Goal: Check status: Verify the current state of an ongoing process or item

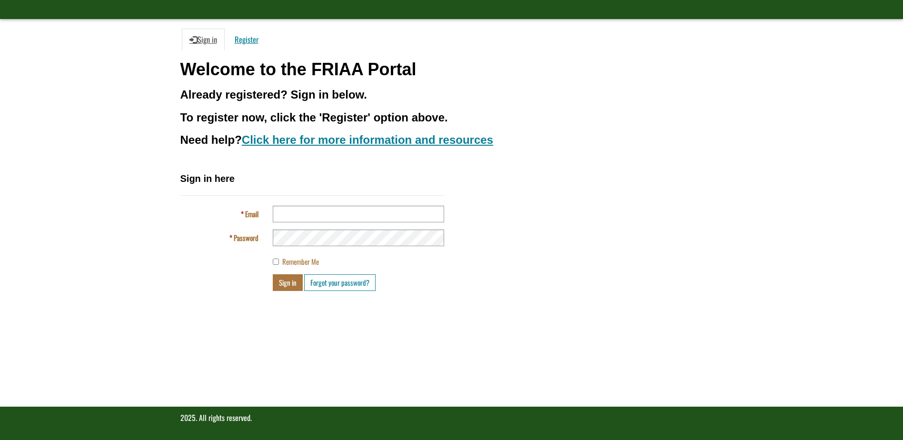
scroll to position [67, 0]
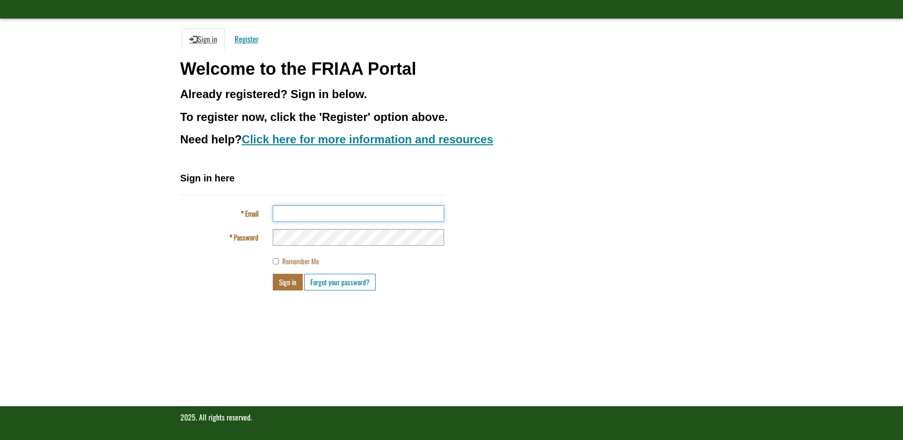
click at [326, 216] on input "Email" at bounding box center [358, 213] width 171 height 17
type input "**********"
click at [511, 255] on div "**********" at bounding box center [451, 234] width 557 height 126
click at [293, 282] on button "Sign in" at bounding box center [288, 282] width 30 height 17
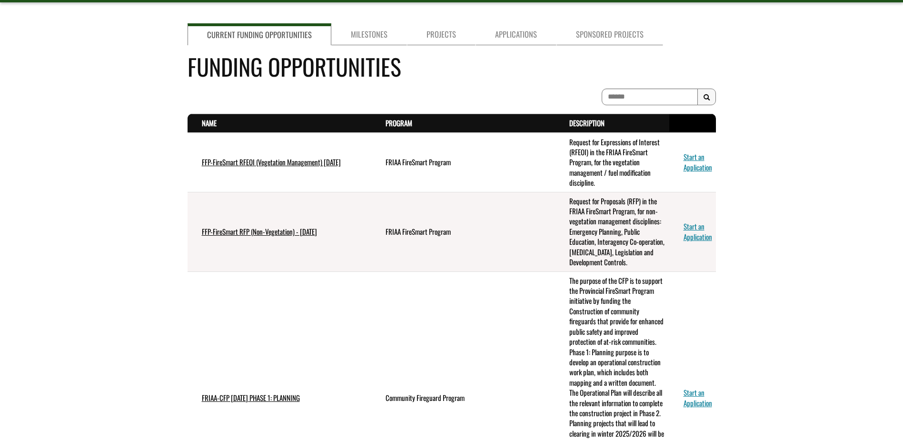
scroll to position [95, 0]
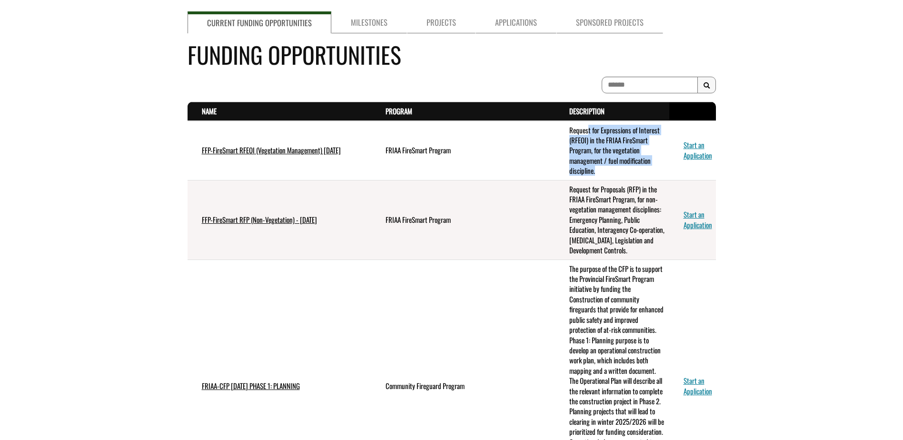
drag, startPoint x: 588, startPoint y: 133, endPoint x: 625, endPoint y: 174, distance: 55.2
click at [625, 174] on td "Request for Expressions of Interest (RFEOI) in the FRIAA FireSmart Program, for…" at bounding box center [612, 150] width 114 height 59
drag, startPoint x: 399, startPoint y: 219, endPoint x: 475, endPoint y: 220, distance: 76.1
click at [475, 220] on td "FRIAA FireSmart Program" at bounding box center [463, 219] width 184 height 79
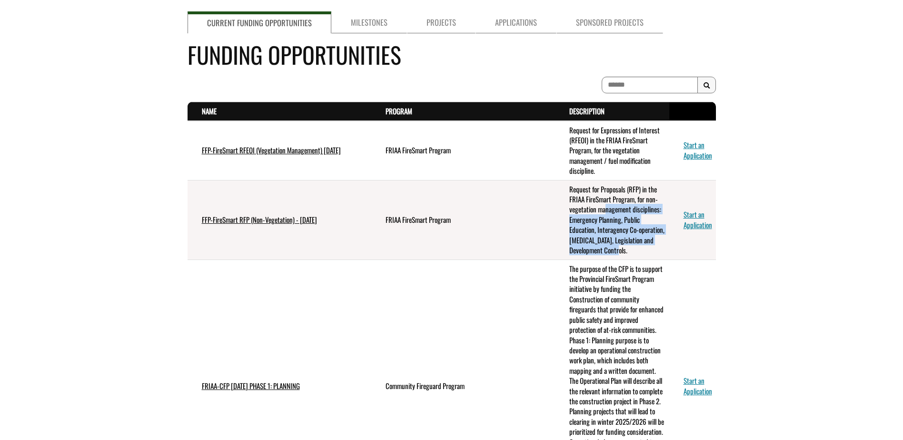
drag, startPoint x: 609, startPoint y: 223, endPoint x: 620, endPoint y: 256, distance: 34.2
click at [620, 256] on td "Request for Proposals (RFP) in the FRIAA FireSmart Program, for non-vegetation …" at bounding box center [612, 219] width 114 height 79
drag, startPoint x: 620, startPoint y: 256, endPoint x: 522, endPoint y: 253, distance: 97.6
click at [522, 253] on td "FRIAA FireSmart Program" at bounding box center [463, 219] width 184 height 79
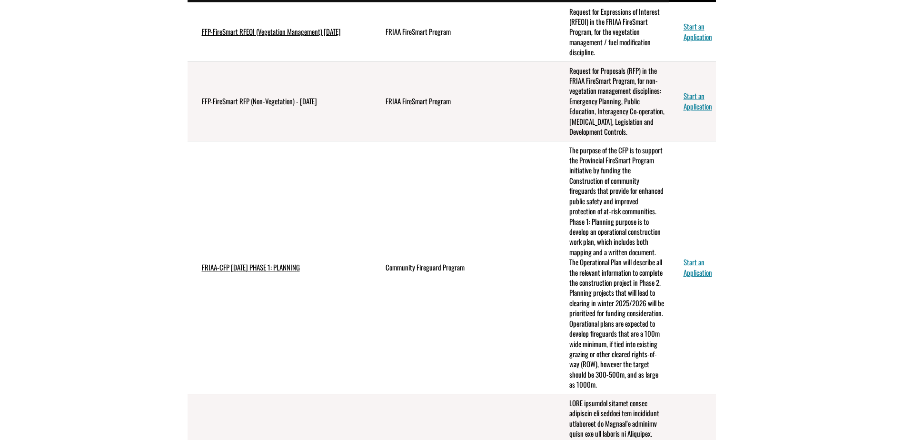
scroll to position [238, 0]
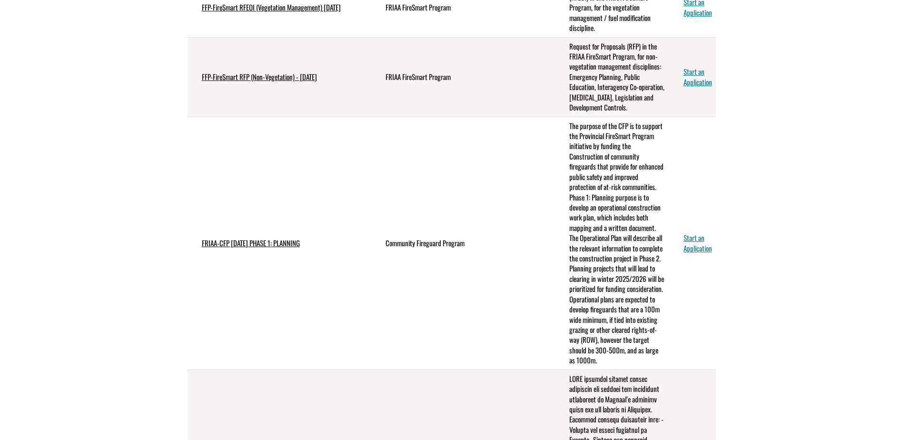
click at [338, 202] on td "FRIAA-CFP [DATE] PHASE 1: PLANNING" at bounding box center [279, 243] width 184 height 253
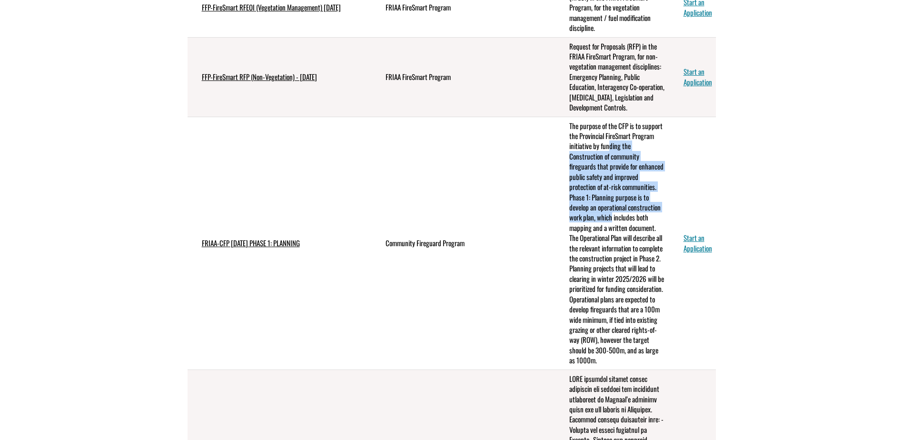
drag, startPoint x: 608, startPoint y: 143, endPoint x: 612, endPoint y: 216, distance: 72.4
click at [612, 216] on td "The purpose of the CFP is to support the Provincial FireSmart Program initiativ…" at bounding box center [612, 243] width 114 height 253
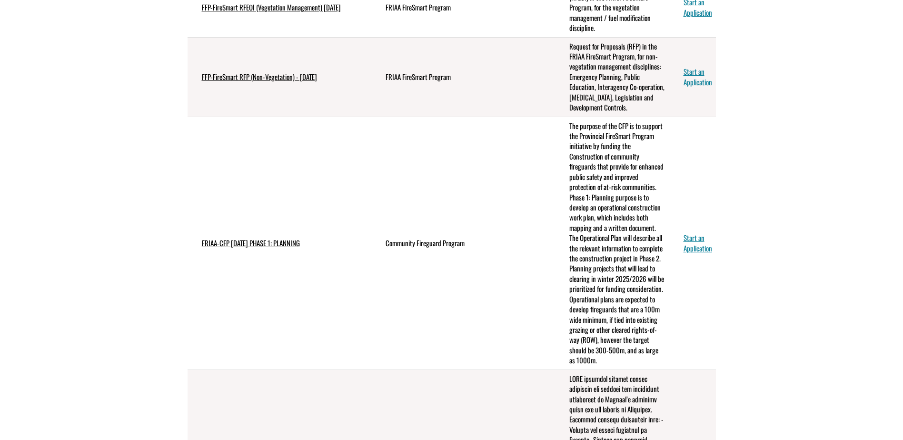
drag, startPoint x: 612, startPoint y: 216, endPoint x: 598, endPoint y: 275, distance: 60.7
click at [598, 275] on td "The purpose of the CFP is to support the Provincial FireSmart Program initiativ…" at bounding box center [612, 243] width 114 height 253
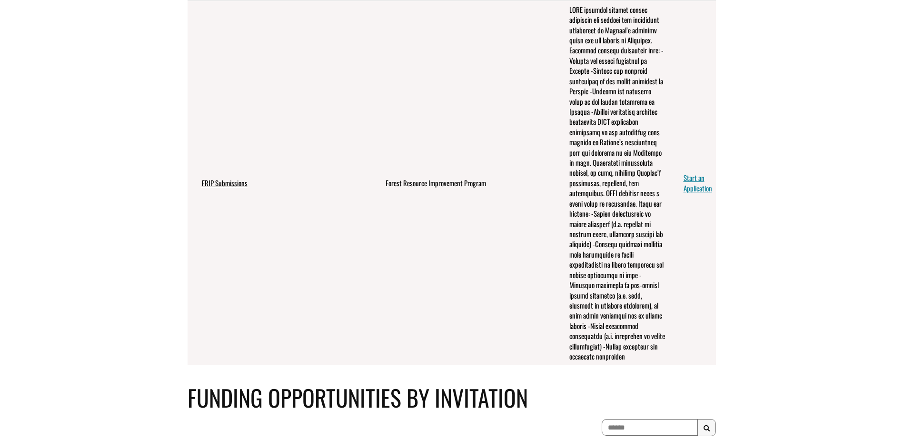
scroll to position [619, 0]
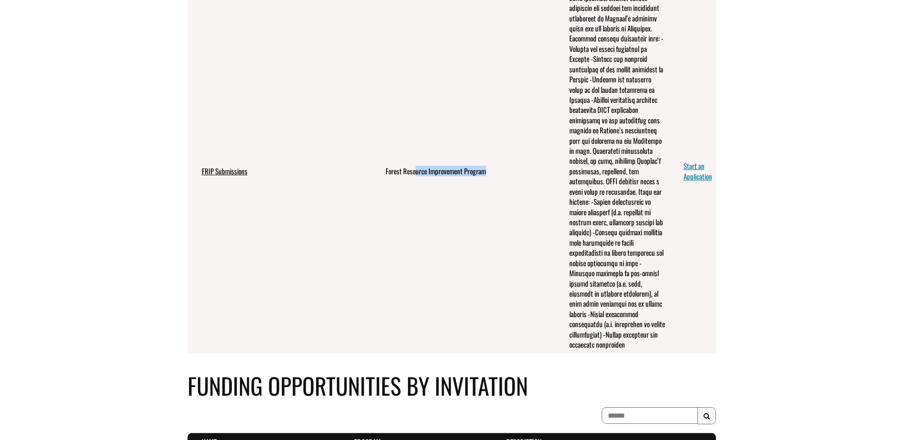
drag, startPoint x: 415, startPoint y: 185, endPoint x: 512, endPoint y: 188, distance: 97.6
click at [512, 188] on td "Forest Resource Improvement Program" at bounding box center [463, 171] width 184 height 365
drag, startPoint x: 512, startPoint y: 188, endPoint x: 584, endPoint y: 290, distance: 124.6
click at [584, 290] on td "FRIP projects enhance forest resources and improve the integrated management of…" at bounding box center [612, 171] width 114 height 365
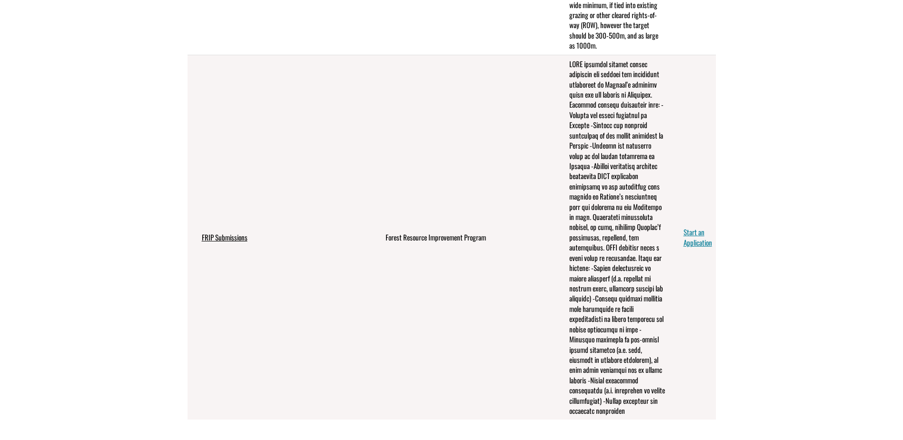
scroll to position [523, 0]
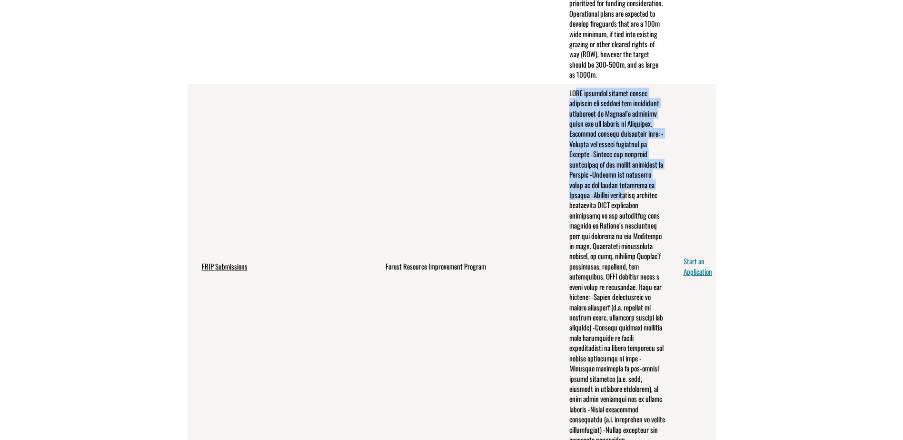
drag, startPoint x: 574, startPoint y: 108, endPoint x: 630, endPoint y: 208, distance: 114.8
click at [630, 208] on td "FRIP projects enhance forest resources and improve the integrated management of…" at bounding box center [612, 266] width 114 height 365
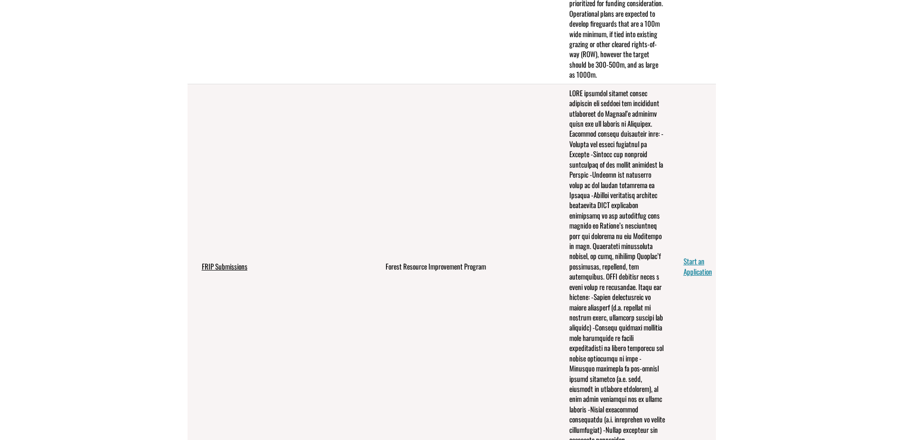
drag, startPoint x: 630, startPoint y: 208, endPoint x: 611, endPoint y: 259, distance: 53.7
click at [611, 259] on td "FRIP projects enhance forest resources and improve the integrated management of…" at bounding box center [612, 266] width 114 height 365
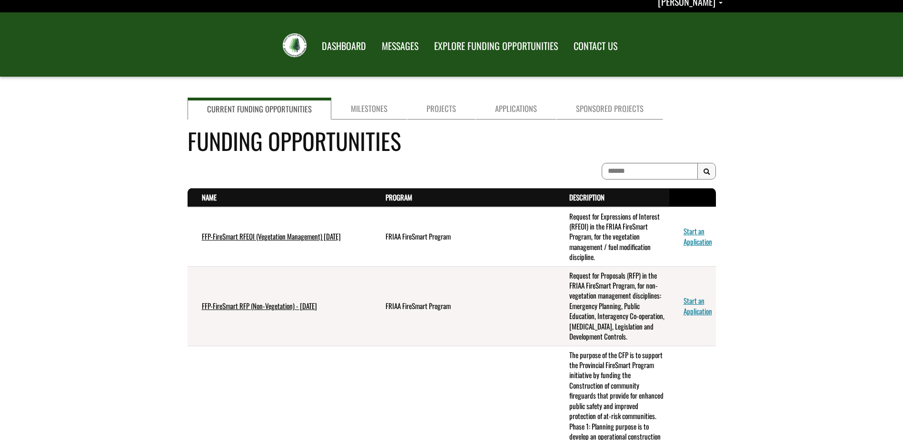
scroll to position [0, 0]
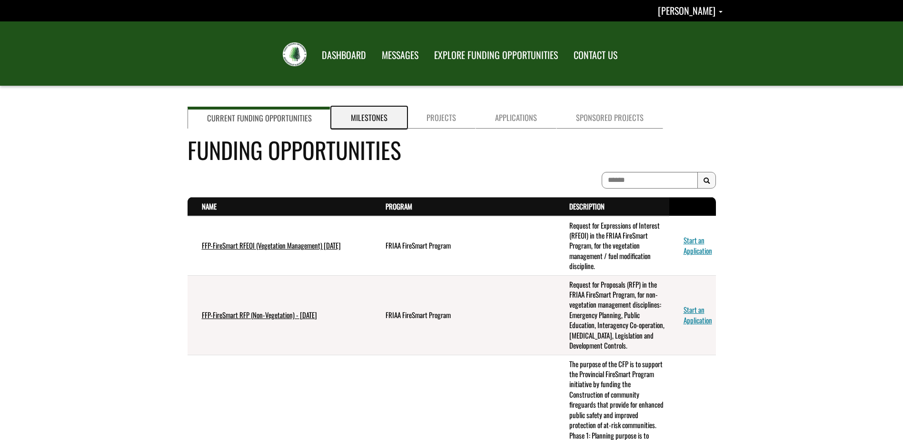
click at [359, 107] on link "Milestones" at bounding box center [369, 118] width 76 height 22
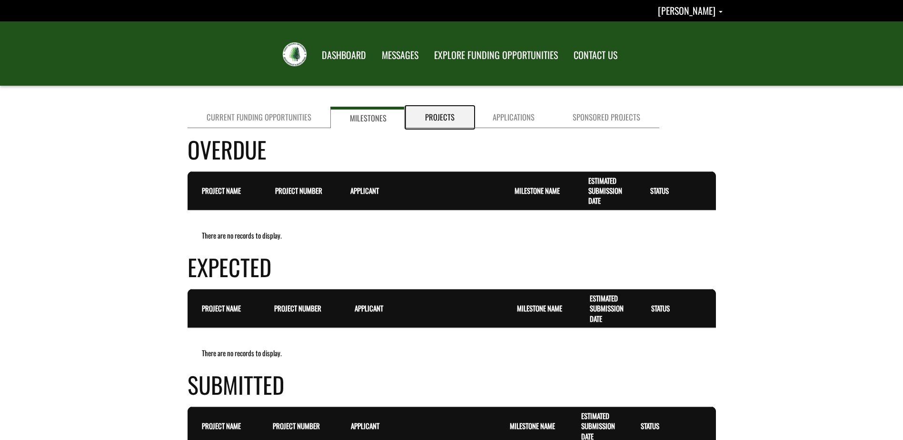
click at [439, 117] on link "Projects" at bounding box center [440, 117] width 68 height 21
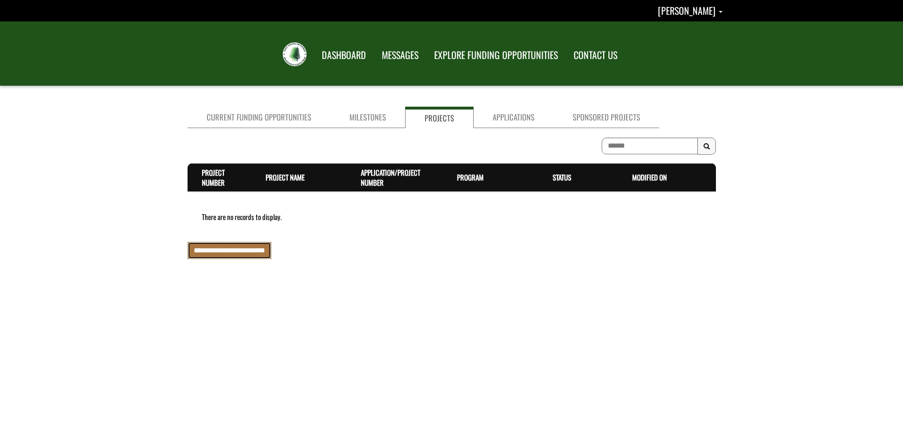
click at [249, 253] on input "**********" at bounding box center [229, 250] width 84 height 17
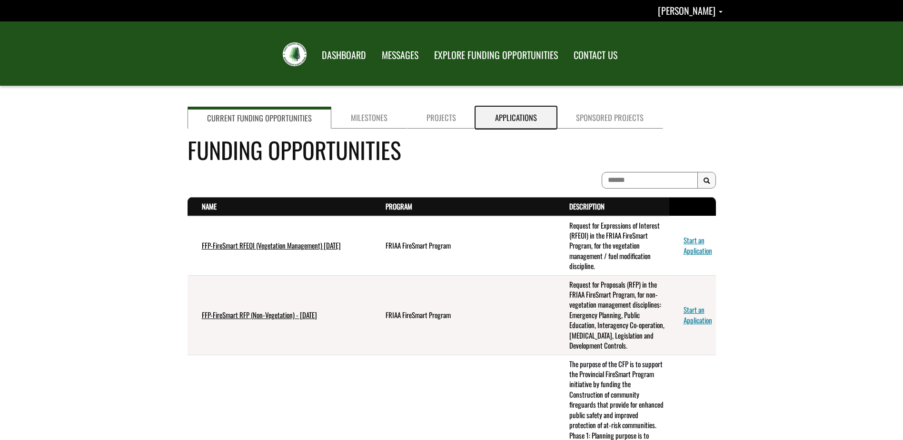
click at [503, 115] on link "Applications" at bounding box center [515, 118] width 81 height 22
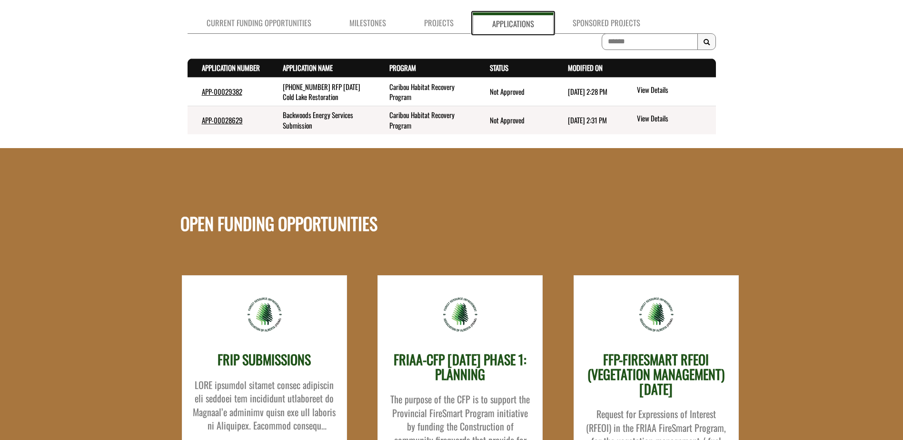
scroll to position [95, 0]
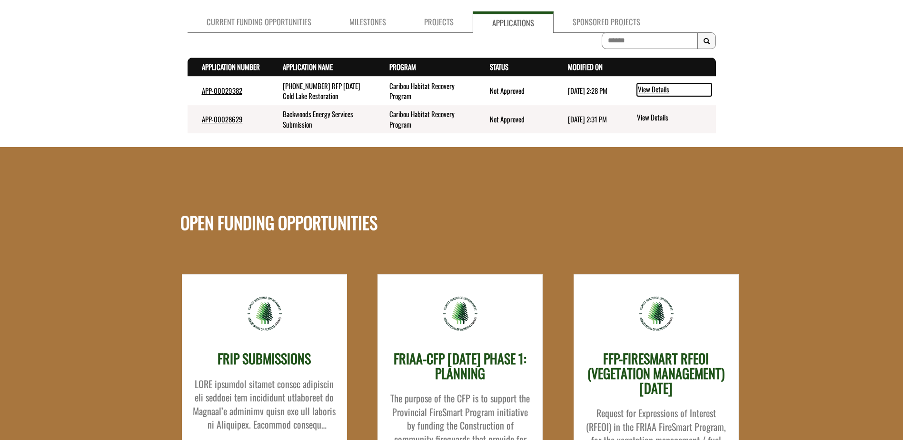
click at [662, 88] on link "View Details" at bounding box center [674, 89] width 75 height 12
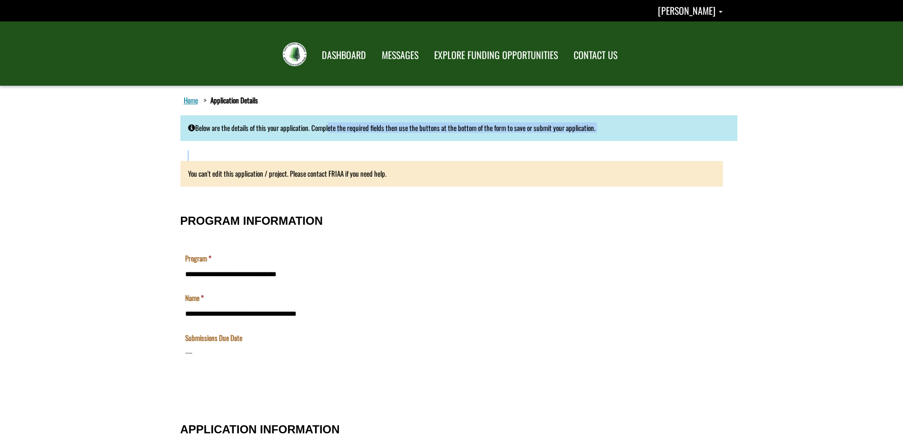
click at [466, 143] on div "Below are the details of this your application. Complete the required fields th…" at bounding box center [451, 159] width 542 height 89
drag, startPoint x: 85, startPoint y: 177, endPoint x: 104, endPoint y: 126, distance: 54.4
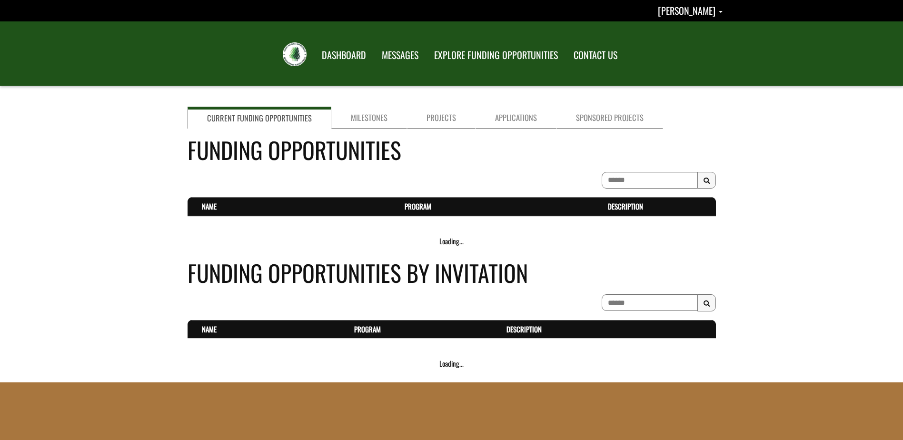
scroll to position [95, 0]
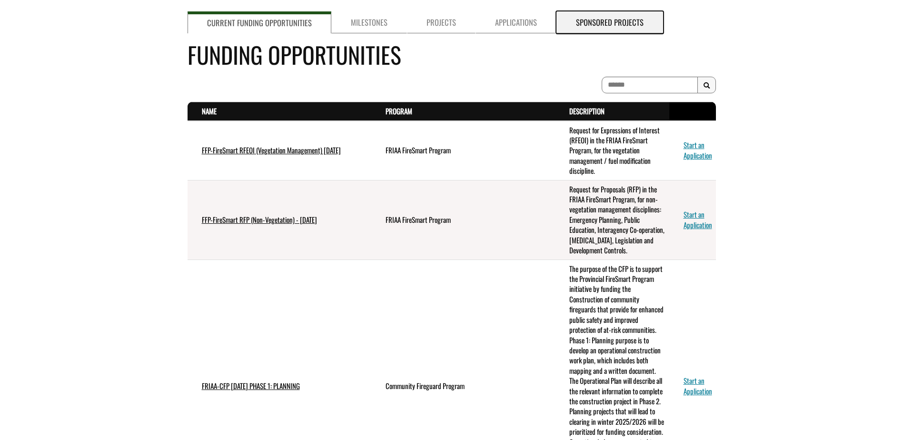
click at [575, 21] on link "Sponsored Projects" at bounding box center [609, 22] width 107 height 22
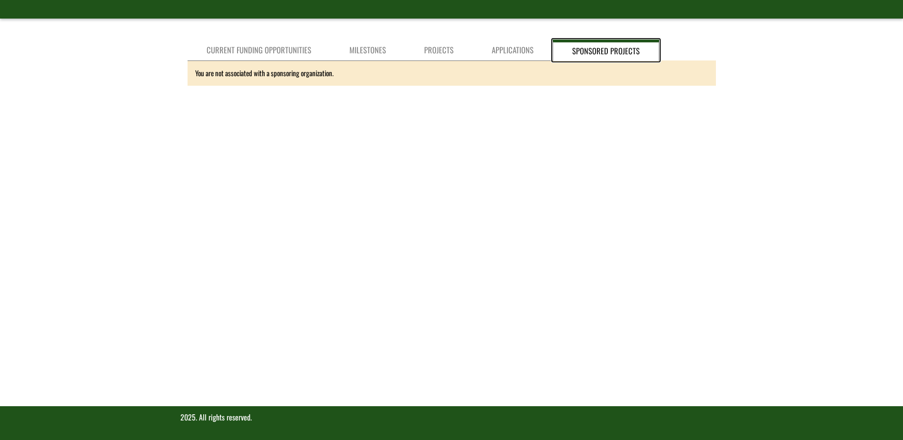
scroll to position [67, 0]
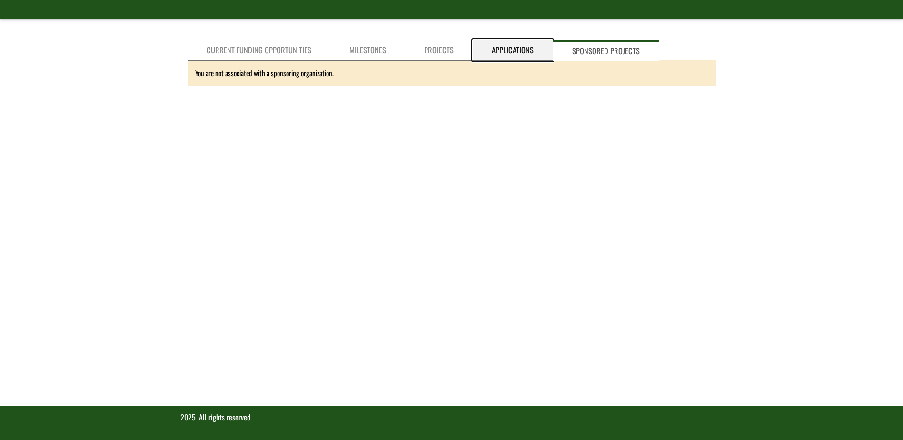
click at [504, 55] on link "Applications" at bounding box center [513, 49] width 80 height 21
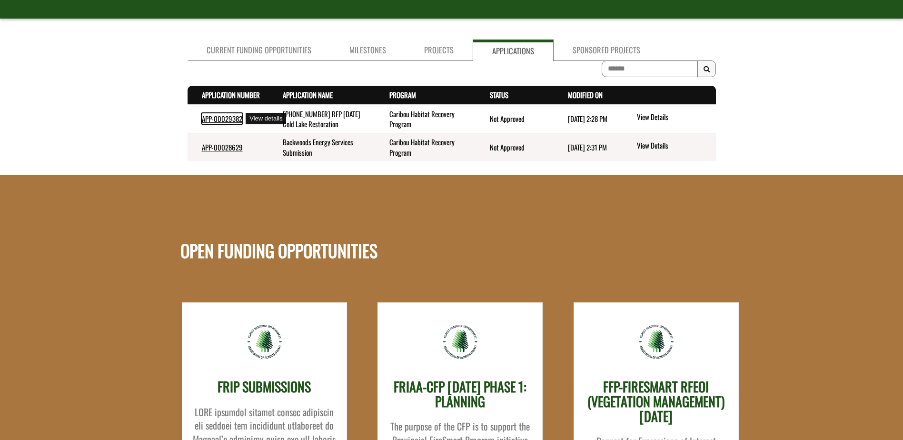
click at [227, 119] on link "APP-00029382" at bounding box center [222, 118] width 40 height 10
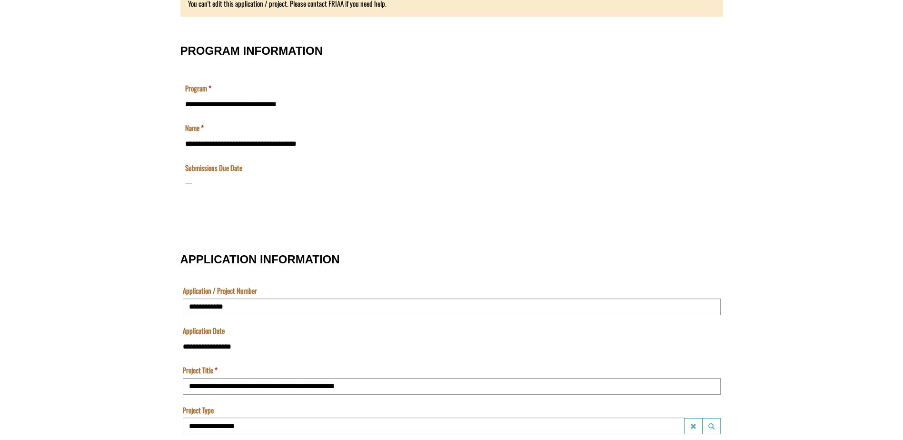
scroll to position [190, 0]
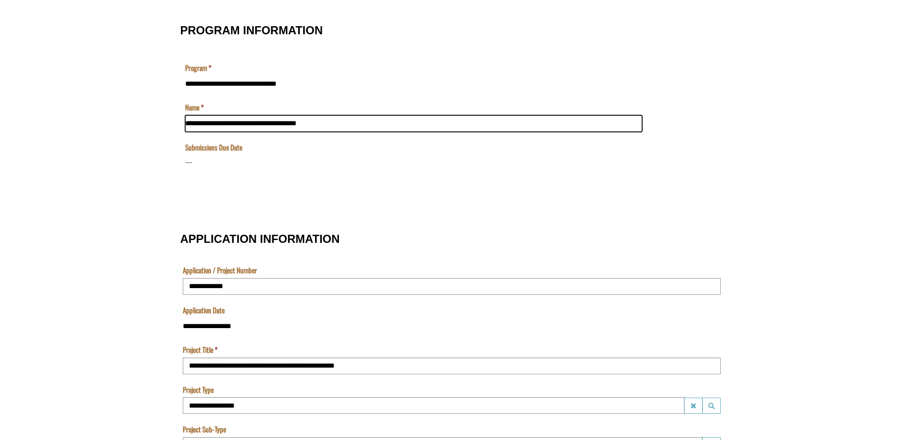
drag, startPoint x: 184, startPoint y: 119, endPoint x: 308, endPoint y: 120, distance: 123.7
click at [308, 120] on input "**********" at bounding box center [413, 123] width 457 height 17
drag, startPoint x: 308, startPoint y: 120, endPoint x: 282, endPoint y: 122, distance: 26.2
